Goal: Communication & Community: Answer question/provide support

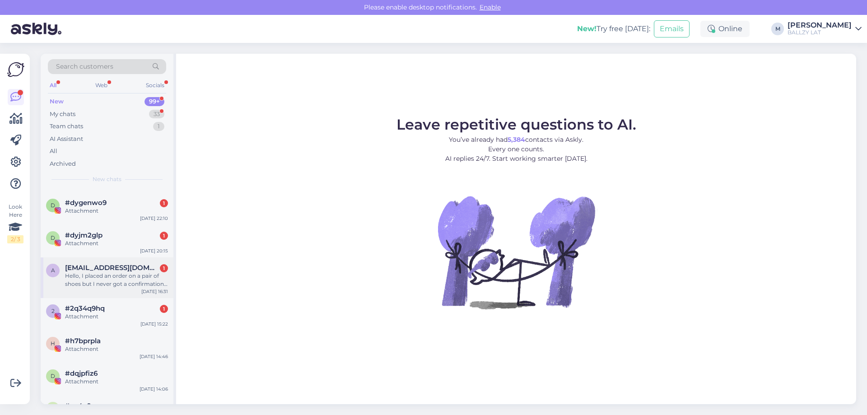
scroll to position [271, 0]
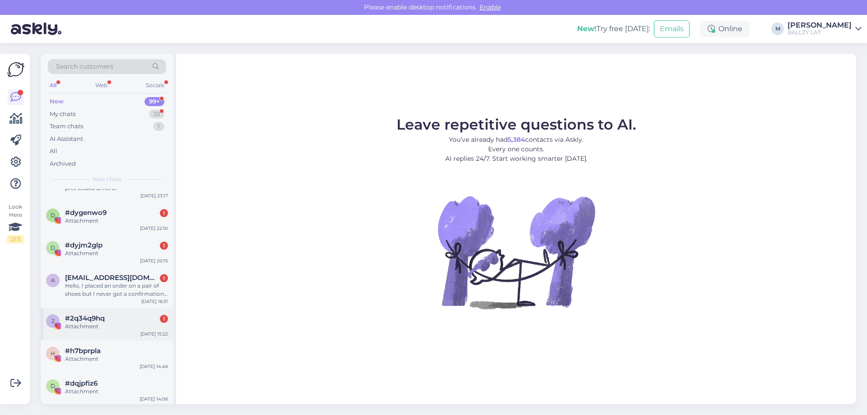
click at [101, 322] on span "#2q34q9hq" at bounding box center [85, 318] width 40 height 8
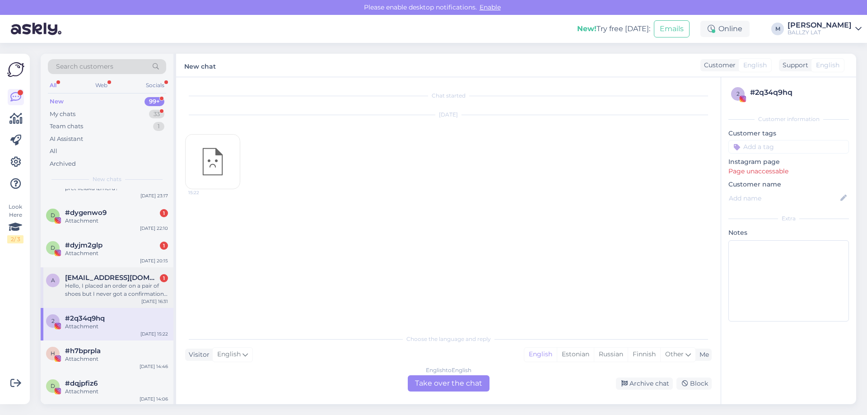
click at [112, 290] on div "Hello, I placed an order on a pair of shoes but I never got a confirmation emai…" at bounding box center [116, 290] width 103 height 16
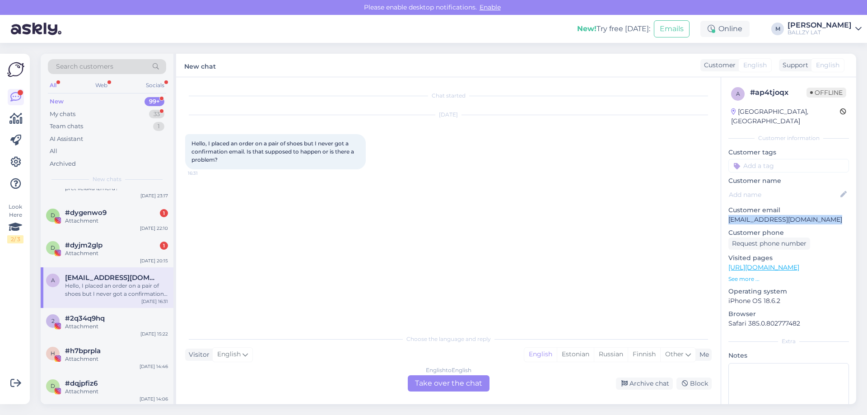
drag, startPoint x: 829, startPoint y: 212, endPoint x: 728, endPoint y: 214, distance: 101.2
click at [728, 214] on div "a # ap4tjoqx Offline [GEOGRAPHIC_DATA], [GEOGRAPHIC_DATA] Customer information …" at bounding box center [788, 267] width 135 height 381
copy p "[EMAIL_ADDRESS][DOMAIN_NAME]"
click at [445, 383] on div "English to English Take over the chat" at bounding box center [449, 383] width 82 height 16
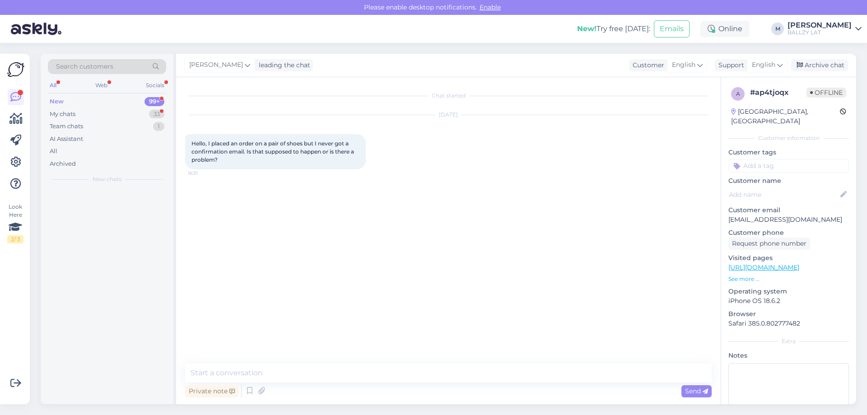
scroll to position [0, 0]
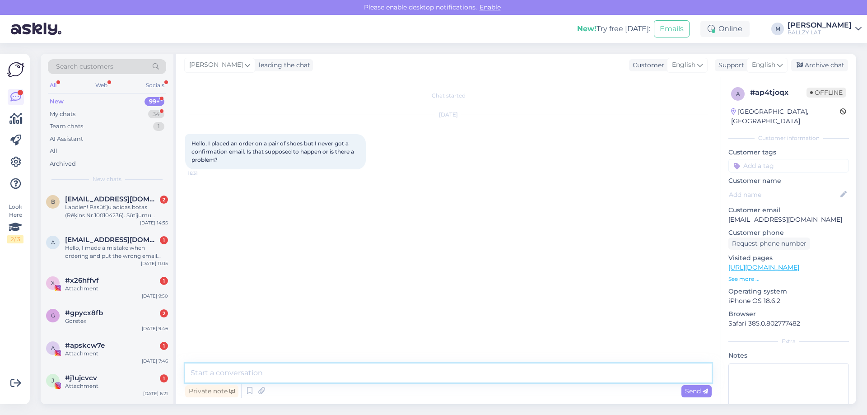
click at [275, 368] on textarea at bounding box center [448, 373] width 527 height 19
type textarea "Hey! Could you please send us order number so we could check just in case if ev…"
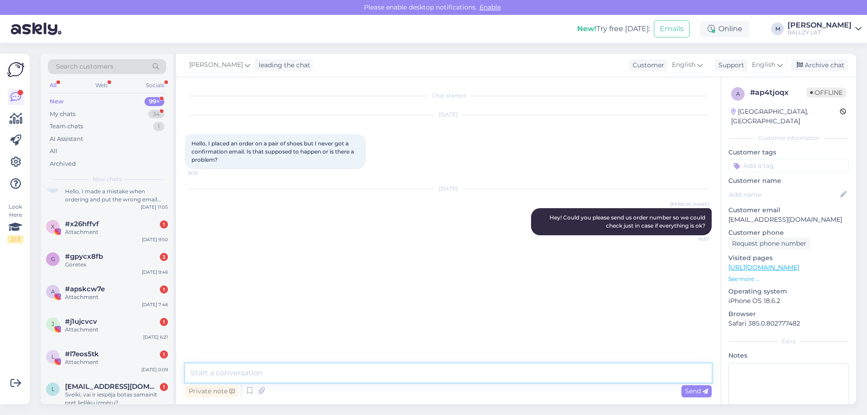
scroll to position [226, 0]
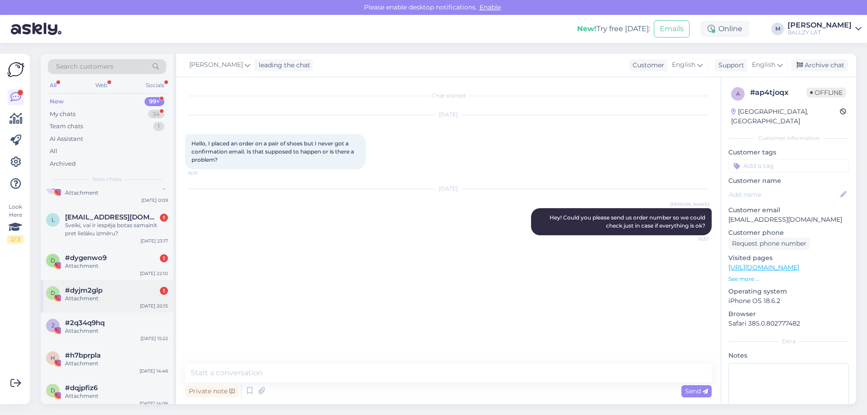
click at [108, 295] on div "Attachment" at bounding box center [116, 299] width 103 height 8
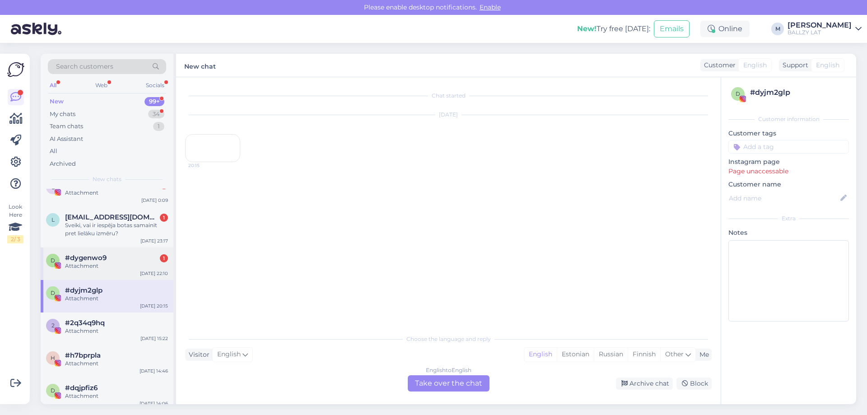
click at [106, 267] on div "Attachment" at bounding box center [116, 266] width 103 height 8
click at [126, 232] on div "Sveiki, vai ir iespēja botas samainīt pret lielāku izmēru?" at bounding box center [116, 229] width 103 height 16
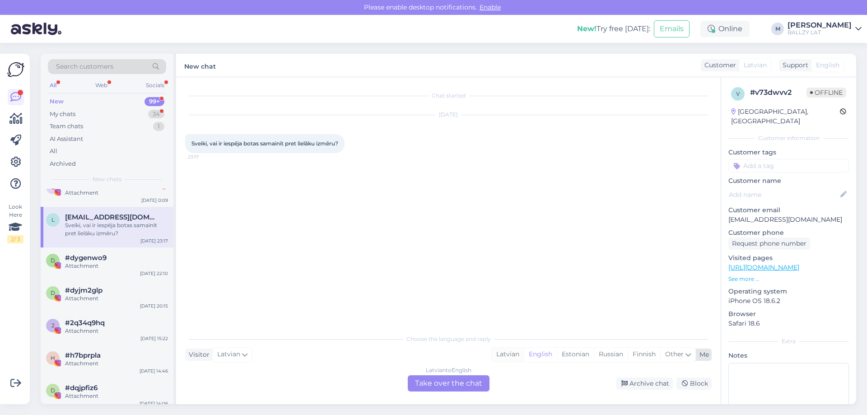
click at [502, 350] on div "Latvian" at bounding box center [508, 355] width 32 height 14
click at [450, 385] on div "Latvian to Latvian Take over the chat" at bounding box center [449, 383] width 82 height 16
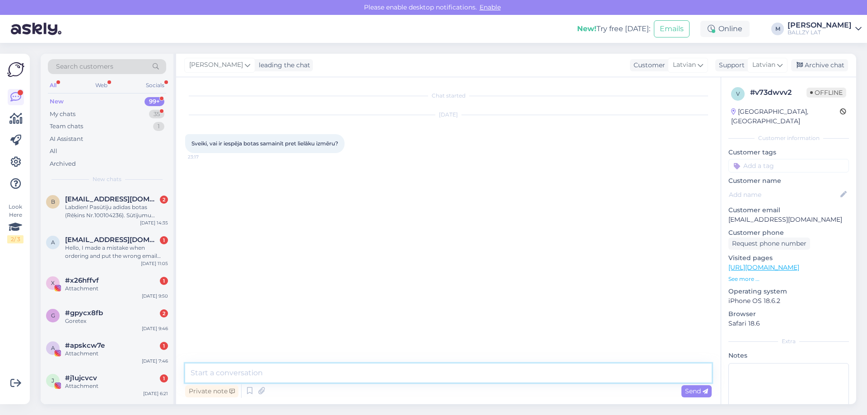
click at [367, 374] on textarea at bounding box center [448, 373] width 527 height 19
type textarea "Sveiki! Ja prece iegādāta e-veikalā, to 14 dienu laikā var sūtīt atpakaļ un pas…"
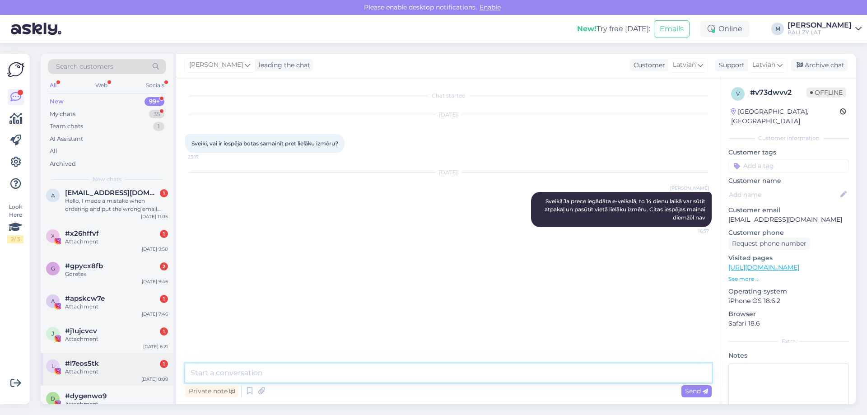
scroll to position [181, 0]
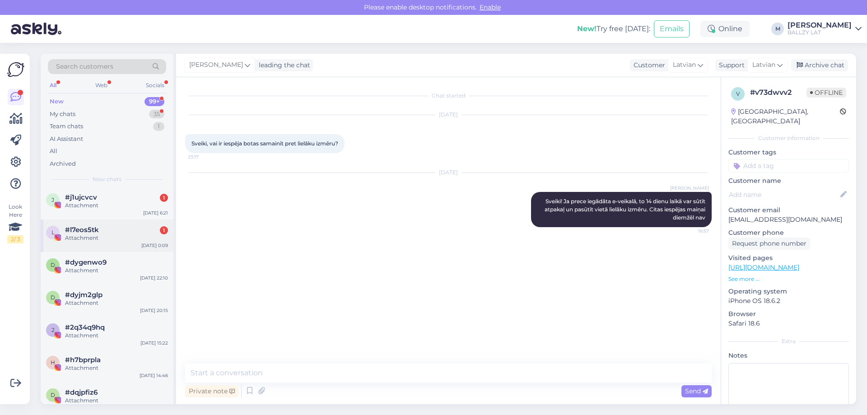
click at [105, 246] on div "l #l7eos5tk 1 Attachment [DATE] 0:09" at bounding box center [107, 236] width 133 height 33
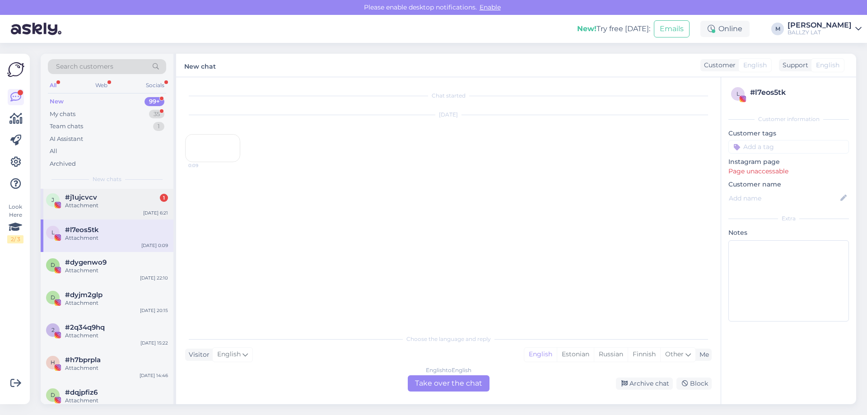
click at [109, 206] on div "Attachment" at bounding box center [116, 205] width 103 height 8
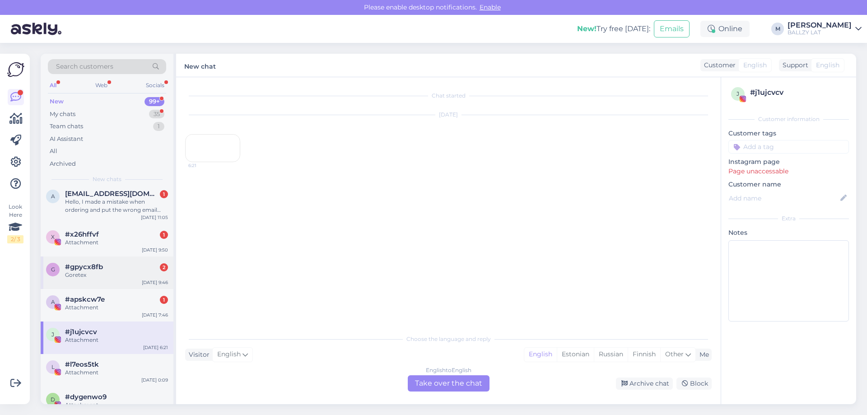
scroll to position [45, 0]
click at [104, 297] on span "#apskcw7e" at bounding box center [85, 300] width 40 height 8
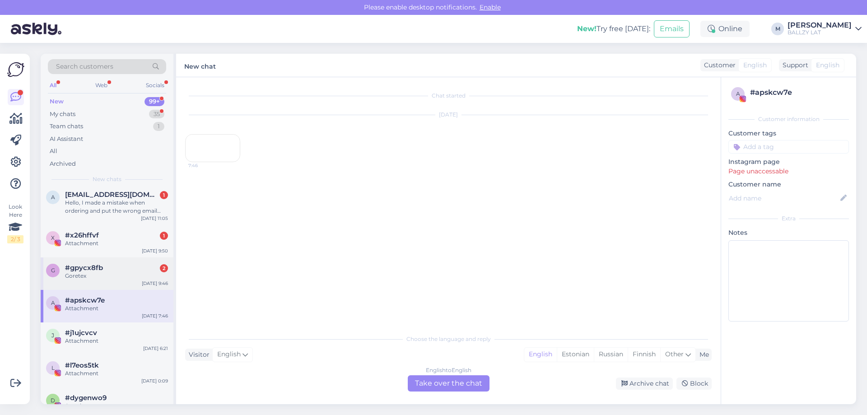
click at [98, 268] on span "#gpycx8fb" at bounding box center [84, 268] width 38 height 8
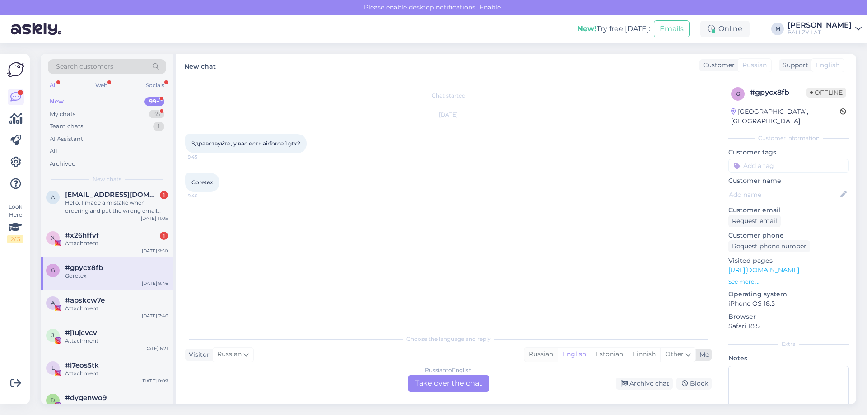
click at [534, 352] on div "Russian" at bounding box center [540, 355] width 33 height 14
click at [459, 387] on div "Russian to Russian Take over the chat" at bounding box center [449, 383] width 82 height 16
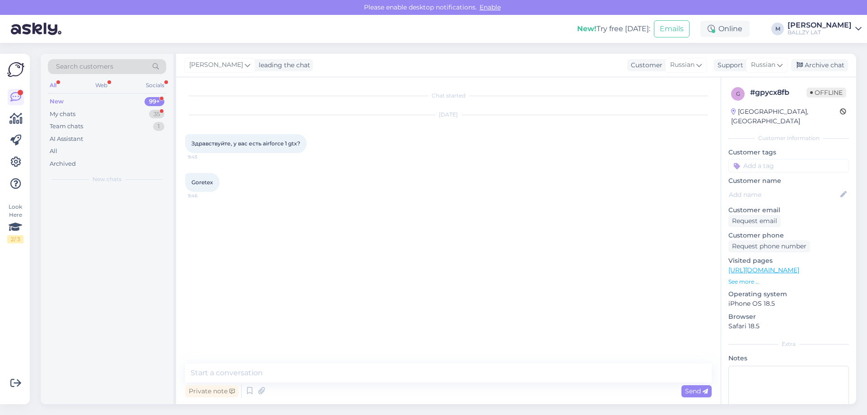
scroll to position [0, 0]
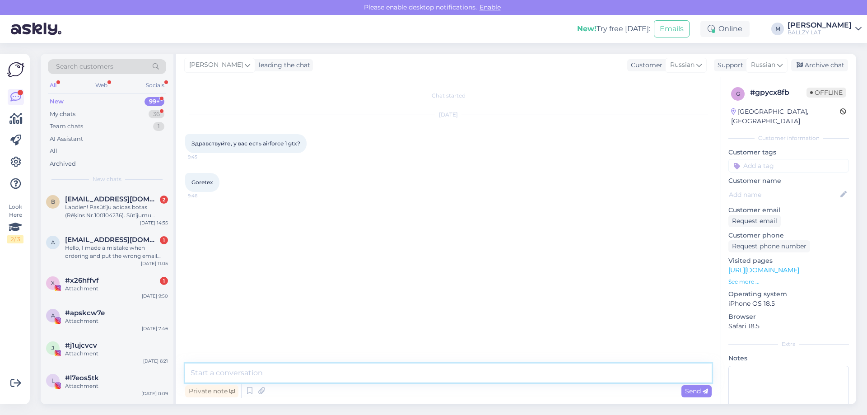
click at [314, 370] on textarea at bounding box center [448, 373] width 527 height 19
type textarea "Sveiki! Šobrīd diemžēl nav, iespējams vēl parādīsies tuvākajos mēnešos"
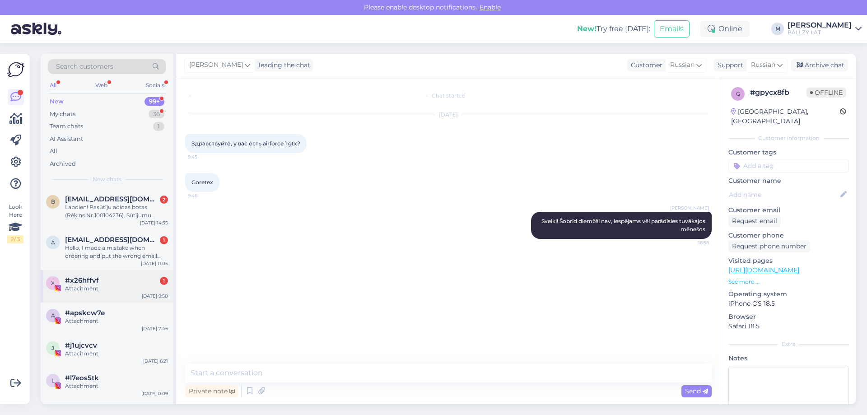
drag, startPoint x: 113, startPoint y: 285, endPoint x: 119, endPoint y: 276, distance: 10.8
click at [114, 285] on div "Attachment" at bounding box center [116, 289] width 103 height 8
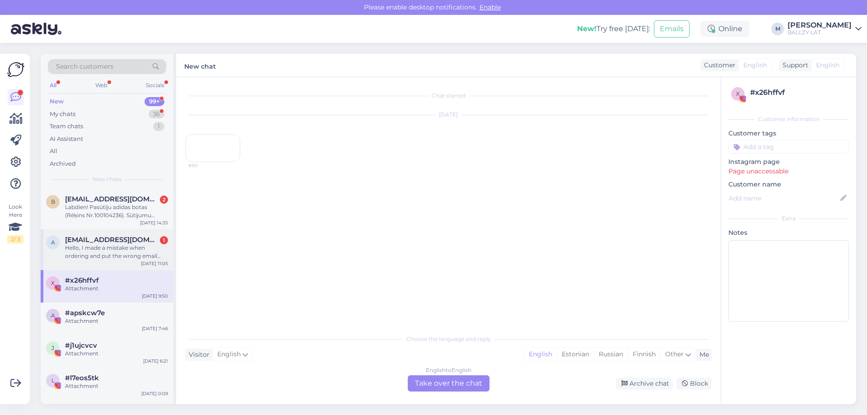
click at [124, 253] on div "Hello, I made a mistake when ordering and put the wrong email address. I never …" at bounding box center [116, 252] width 103 height 16
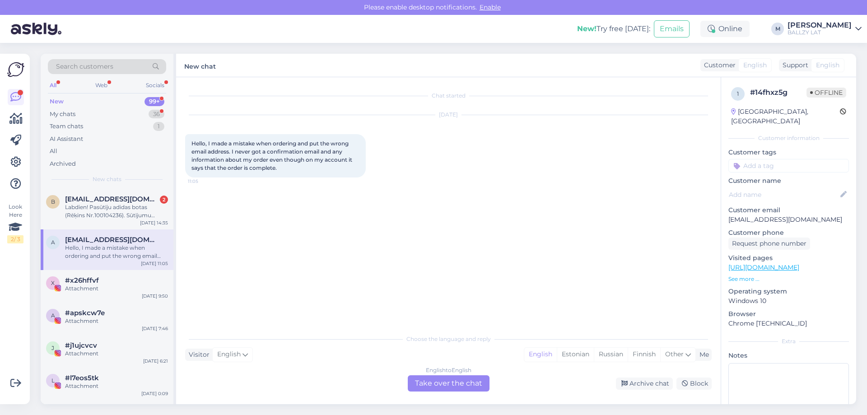
click at [453, 384] on div "English to English Take over the chat" at bounding box center [449, 383] width 82 height 16
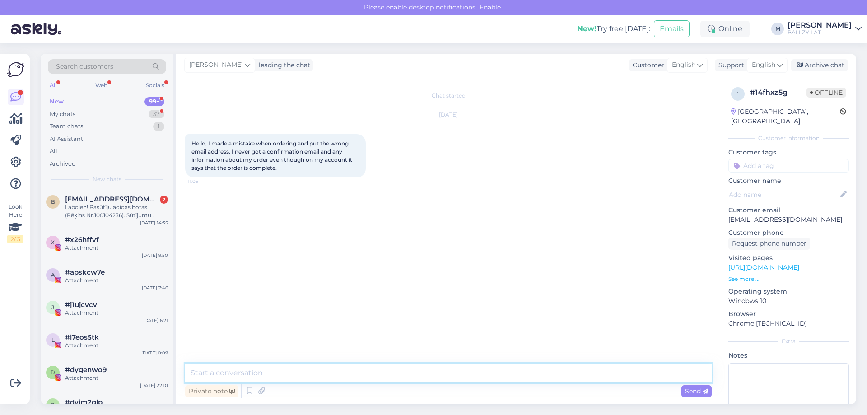
click at [350, 364] on textarea at bounding box center [448, 373] width 527 height 19
type textarea "Hello! Could you please send us the order number?"
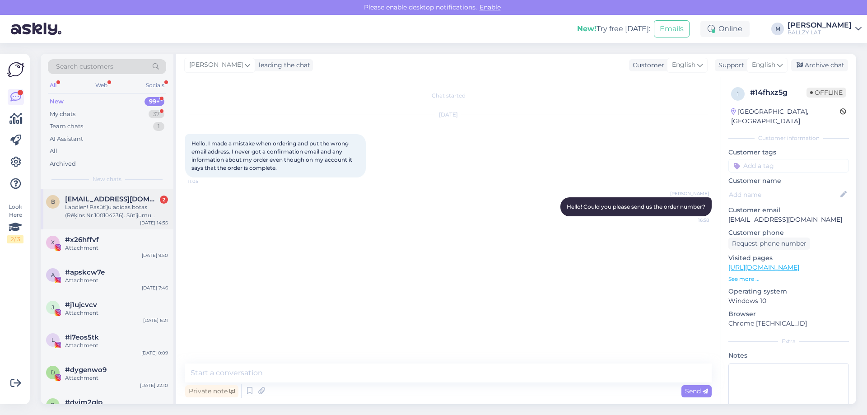
click at [126, 209] on div "Labdien! Pasūtīju adidas botas (Rēķins Nr.100104236). Sūtījumu šodien saņēmu, b…" at bounding box center [116, 211] width 103 height 16
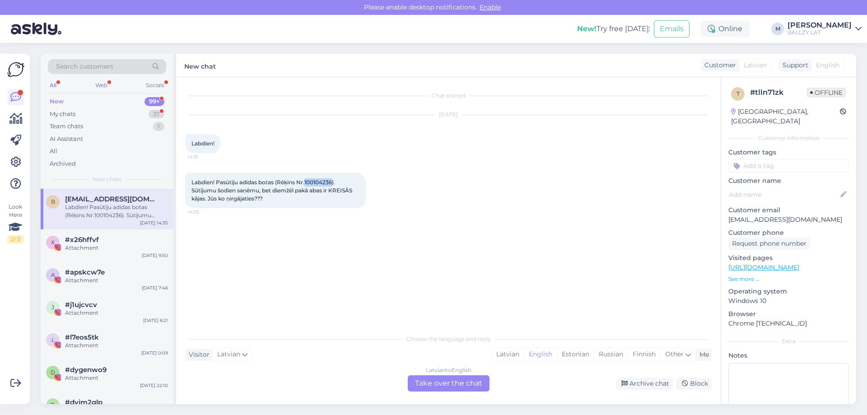
drag, startPoint x: 306, startPoint y: 181, endPoint x: 334, endPoint y: 181, distance: 27.6
click at [334, 181] on span "Labdien! Pasūtīju adidas botas (Rēķins Nr.100104236). Sūtījumu šodien saņēmu, b…" at bounding box center [273, 190] width 162 height 23
copy span "100104236"
click at [496, 350] on div "Latvian" at bounding box center [508, 355] width 32 height 14
click at [443, 379] on div "Latvian to Latvian Take over the chat" at bounding box center [449, 383] width 82 height 16
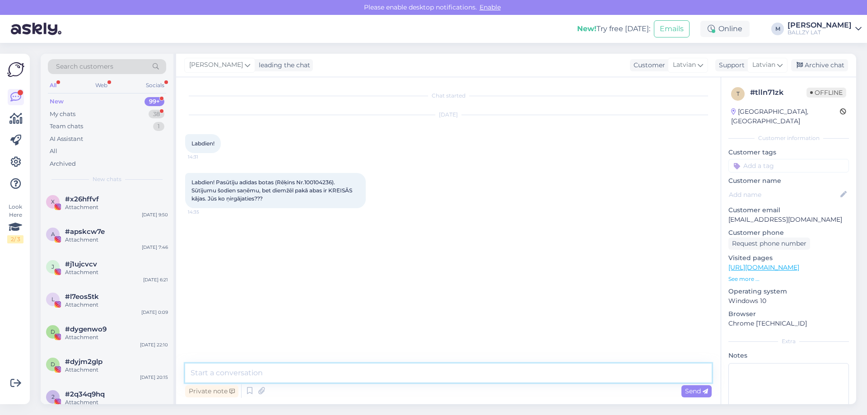
click at [364, 374] on textarea at bounding box center [448, 373] width 527 height 19
click at [402, 372] on textarea "Sveiki! [PERSON_NAME] sūtiet atpakaļ, izmantojot atgriešanas kodiņu. Ļoti atvai…" at bounding box center [448, 373] width 527 height 19
click at [606, 373] on textarea "Sveiki! [PERSON_NAME] sūtiet atpakaļ, izmantojot atgriešanas kodiņu. Ļoti atvai…" at bounding box center [448, 373] width 527 height 19
type textarea "Sveiki! [PERSON_NAME] sūtiet atpakaļ, izmantojot atgriešanas kodiņu. Ļoti atvai…"
click at [692, 392] on span "Send" at bounding box center [696, 391] width 23 height 8
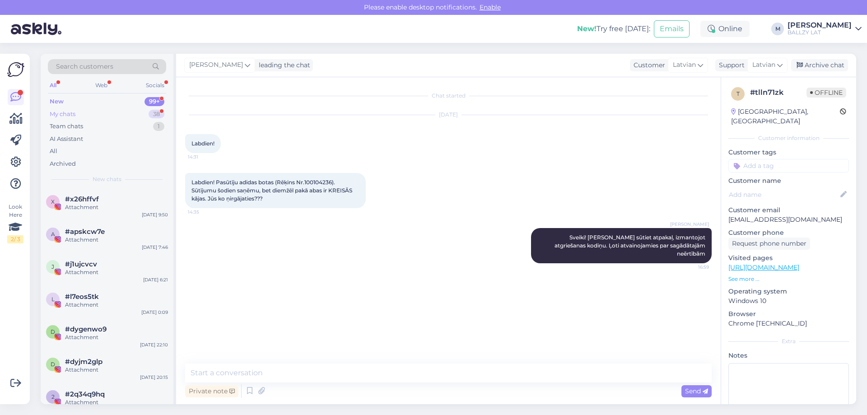
click at [79, 117] on div "My chats 38" at bounding box center [107, 114] width 118 height 13
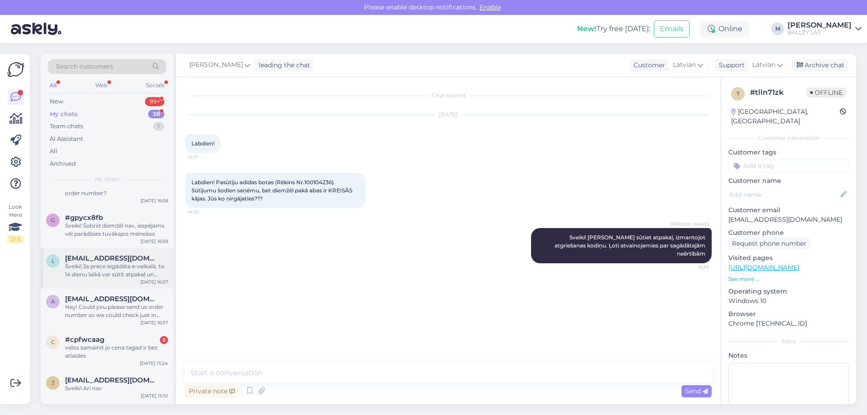
scroll to position [136, 0]
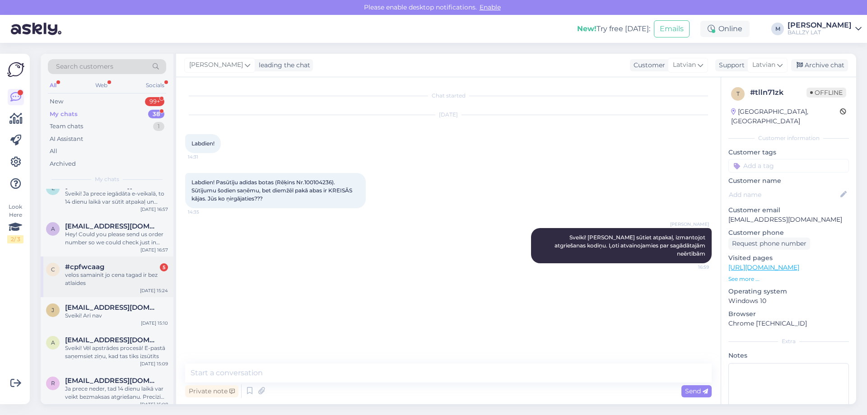
click at [118, 265] on div "#cpfwcaag 5" at bounding box center [116, 267] width 103 height 8
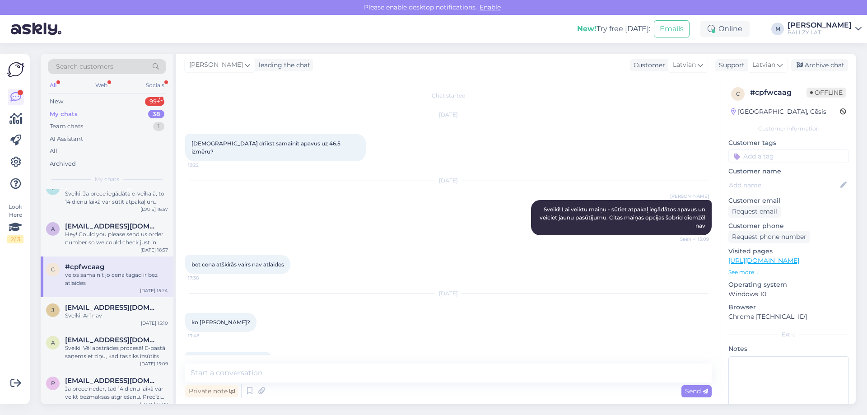
scroll to position [95, 0]
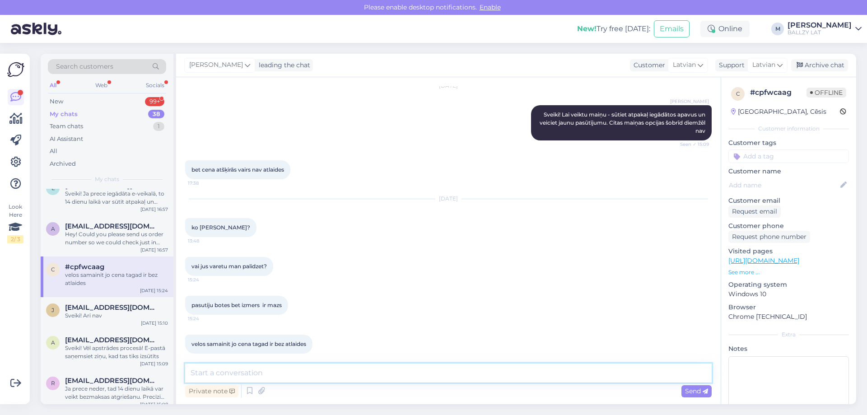
click at [282, 370] on textarea at bounding box center [448, 373] width 527 height 19
click at [268, 371] on textarea at bounding box center [448, 373] width 527 height 19
type textarea "Diemžēl e-veikala pirkumiem nav opcijas samainīt ar cenu, kas bija iegādes brīd…"
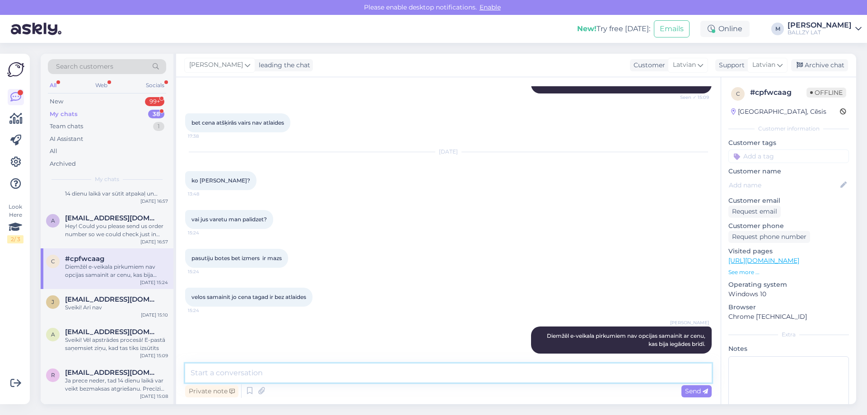
scroll to position [127, 0]
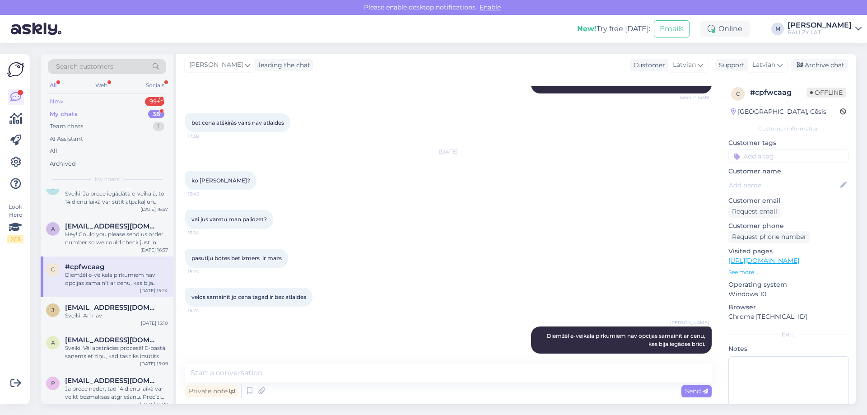
click at [66, 100] on div "New 99+" at bounding box center [107, 101] width 118 height 13
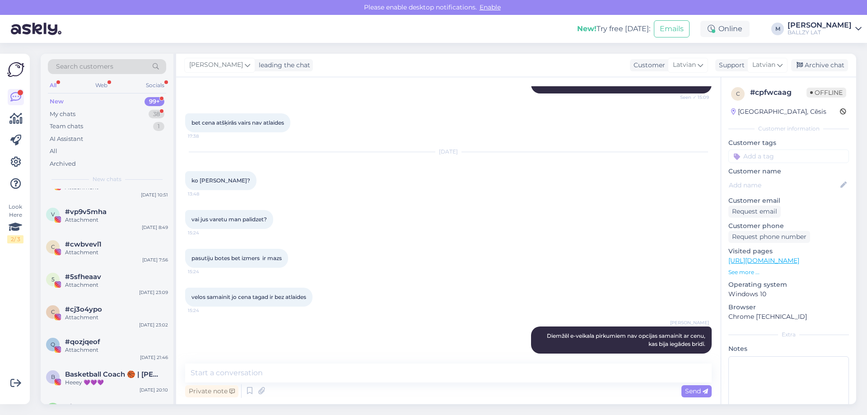
scroll to position [723, 0]
